Goal: Navigation & Orientation: Find specific page/section

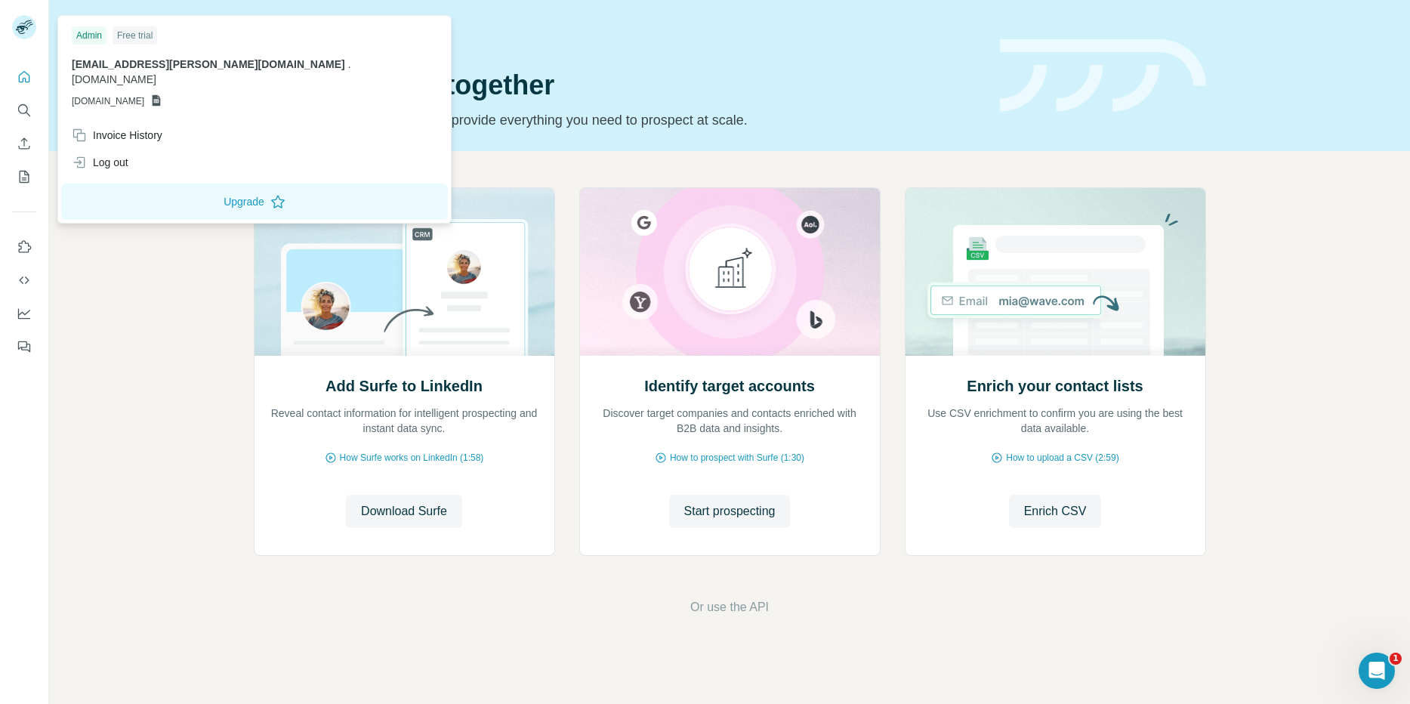
click at [29, 29] on rect at bounding box center [24, 27] width 24 height 24
click at [27, 71] on icon "Quick start" at bounding box center [24, 76] width 15 height 15
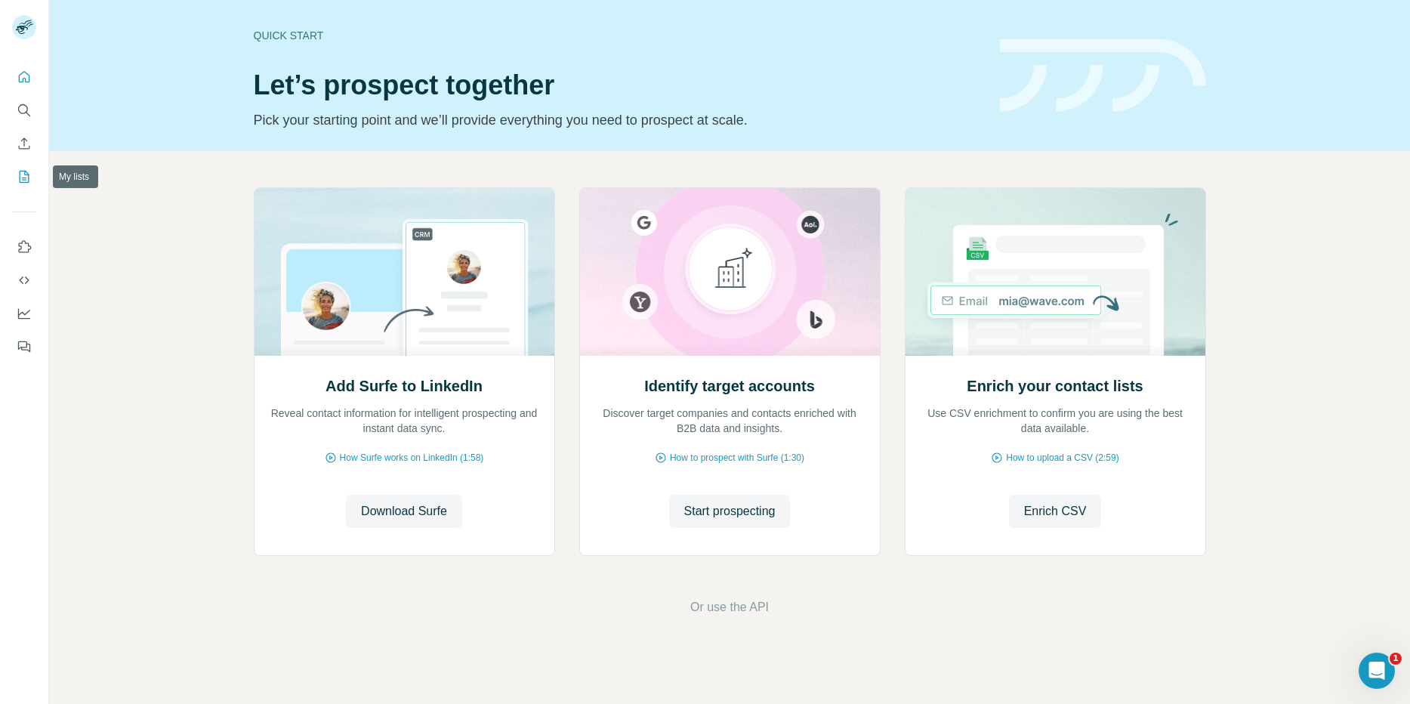
click at [24, 171] on icon "My lists" at bounding box center [25, 177] width 10 height 12
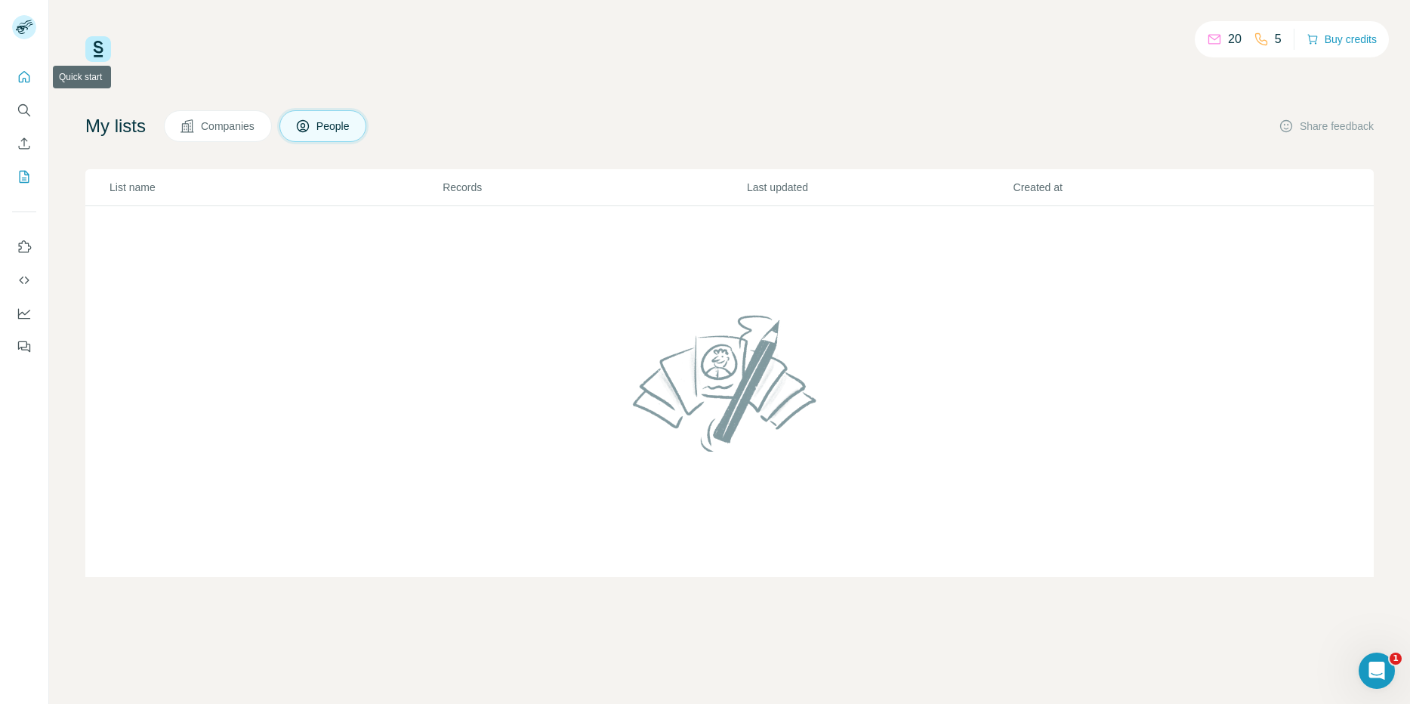
click at [16, 78] on button "Quick start" at bounding box center [24, 76] width 24 height 27
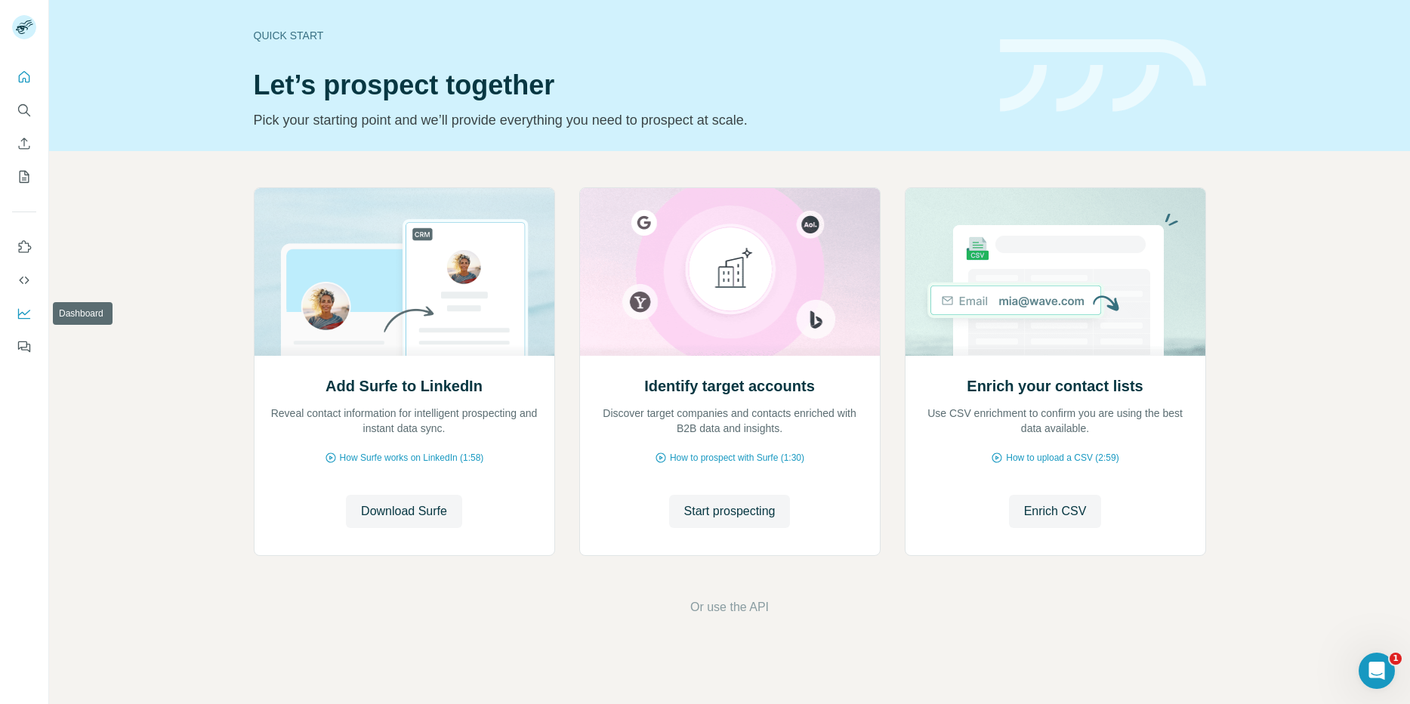
click at [24, 315] on icon "Dashboard" at bounding box center [24, 313] width 15 height 15
click at [22, 309] on icon "Dashboard" at bounding box center [24, 313] width 15 height 15
click at [26, 242] on icon "Use Surfe on LinkedIn" at bounding box center [24, 246] width 15 height 15
